Goal: Information Seeking & Learning: Learn about a topic

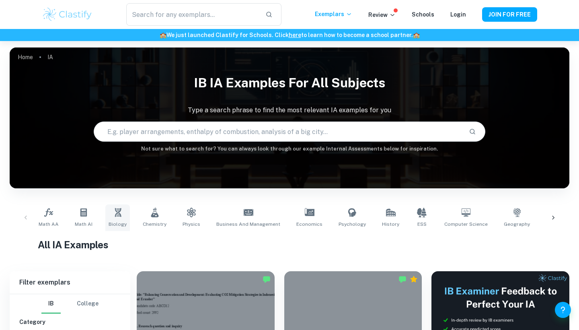
click at [122, 211] on link "Biology" at bounding box center [117, 217] width 25 height 27
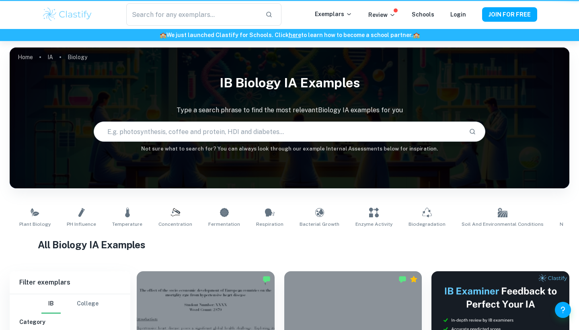
type input "Biology"
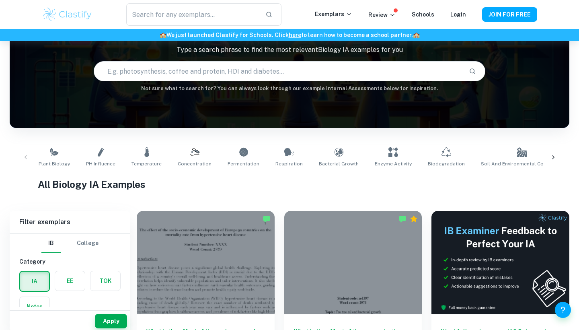
scroll to position [62, 0]
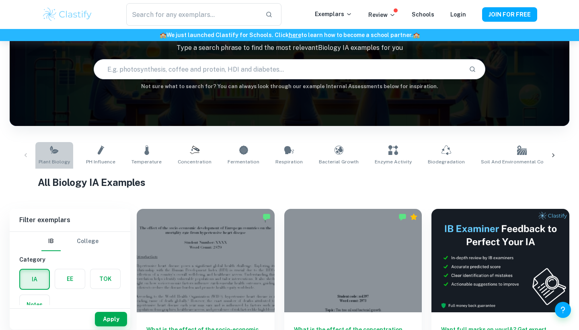
click at [62, 159] on span "Plant Biology" at bounding box center [54, 161] width 31 height 7
type input "Plant Biology"
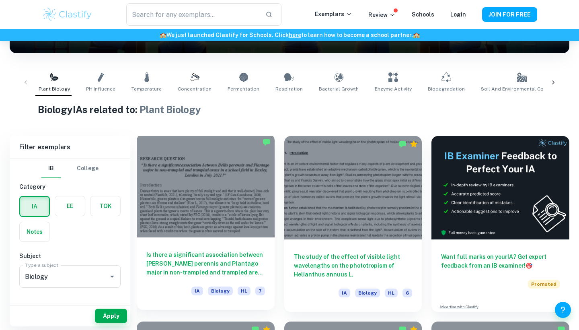
scroll to position [136, 0]
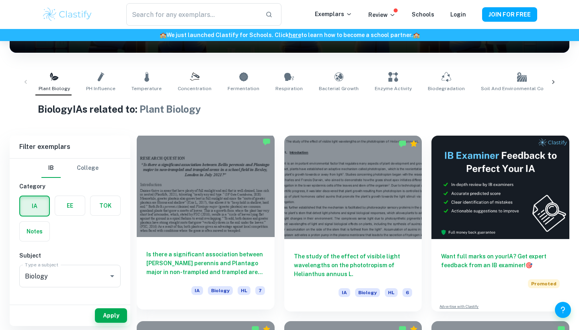
click at [262, 231] on div at bounding box center [206, 185] width 138 height 103
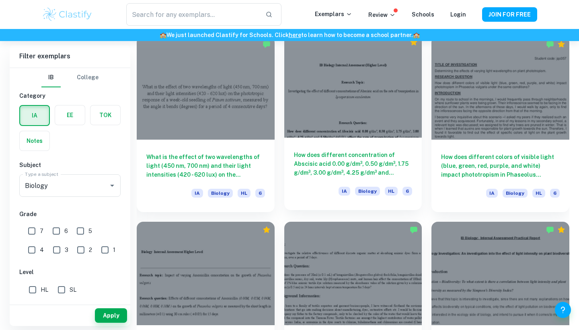
scroll to position [793, 0]
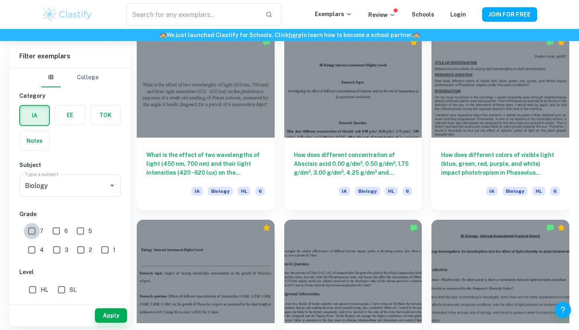
click at [35, 229] on input "7" at bounding box center [32, 231] width 16 height 16
checkbox input "true"
click at [63, 291] on input "SL" at bounding box center [62, 290] width 16 height 16
checkbox input "true"
click at [104, 312] on button "Apply" at bounding box center [111, 315] width 32 height 14
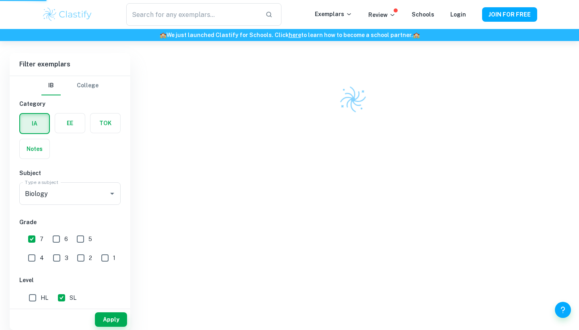
scroll to position [210, 0]
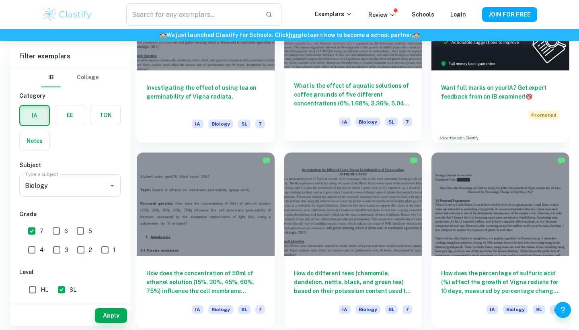
scroll to position [309, 0]
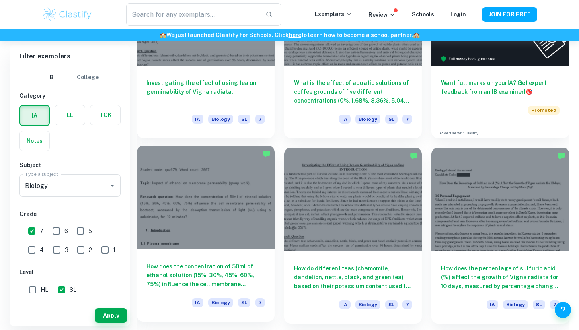
click at [228, 232] on div at bounding box center [206, 197] width 138 height 103
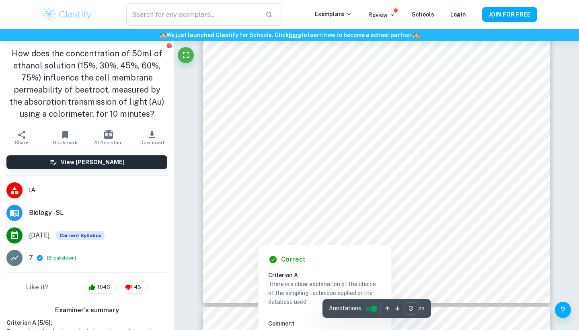
scroll to position [1199, 0]
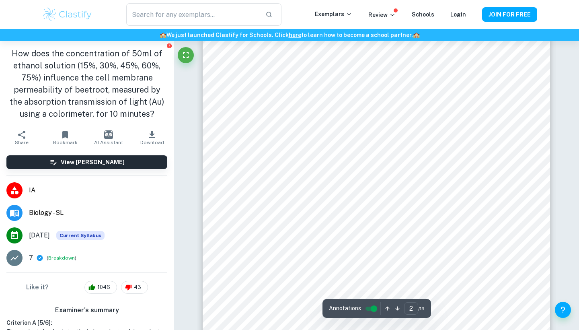
type input "1"
click at [387, 306] on icon "button" at bounding box center [388, 308] width 6 height 6
